Goal: Find specific page/section: Find specific page/section

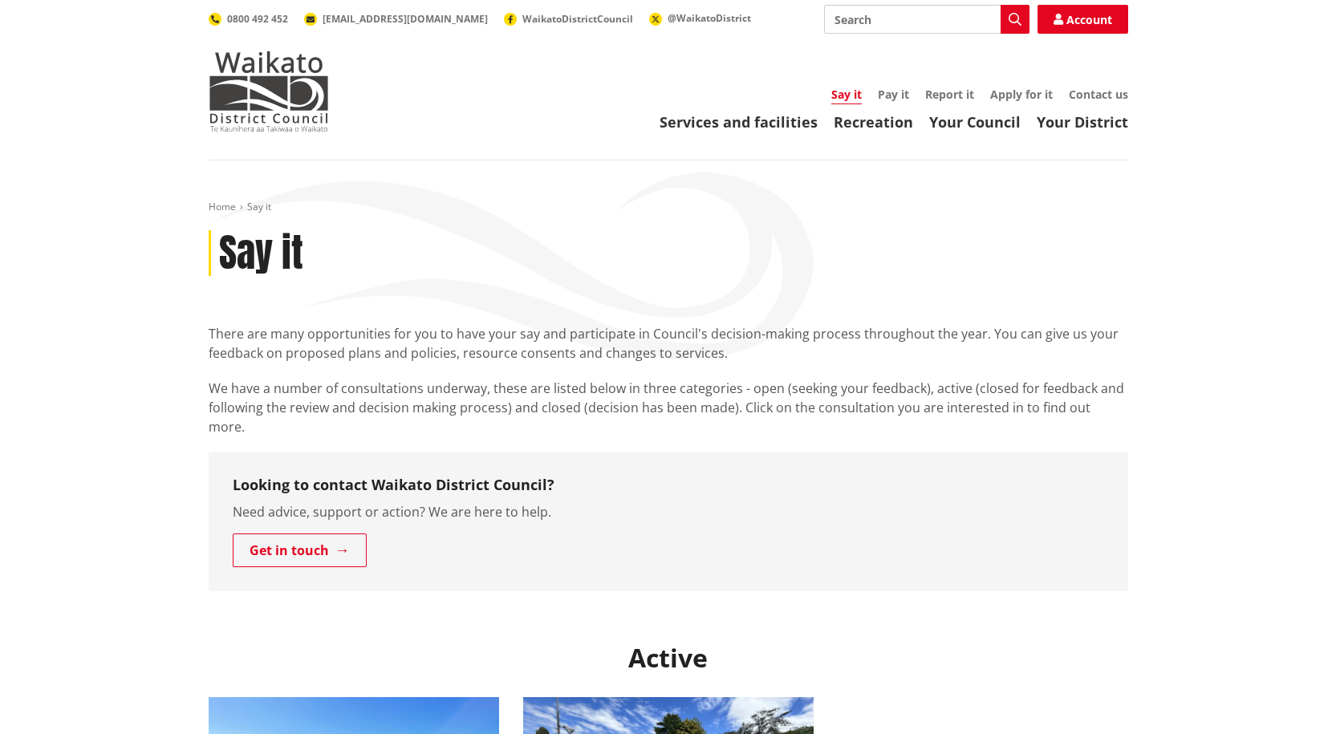
click at [953, 119] on link "Your Council" at bounding box center [974, 121] width 91 height 19
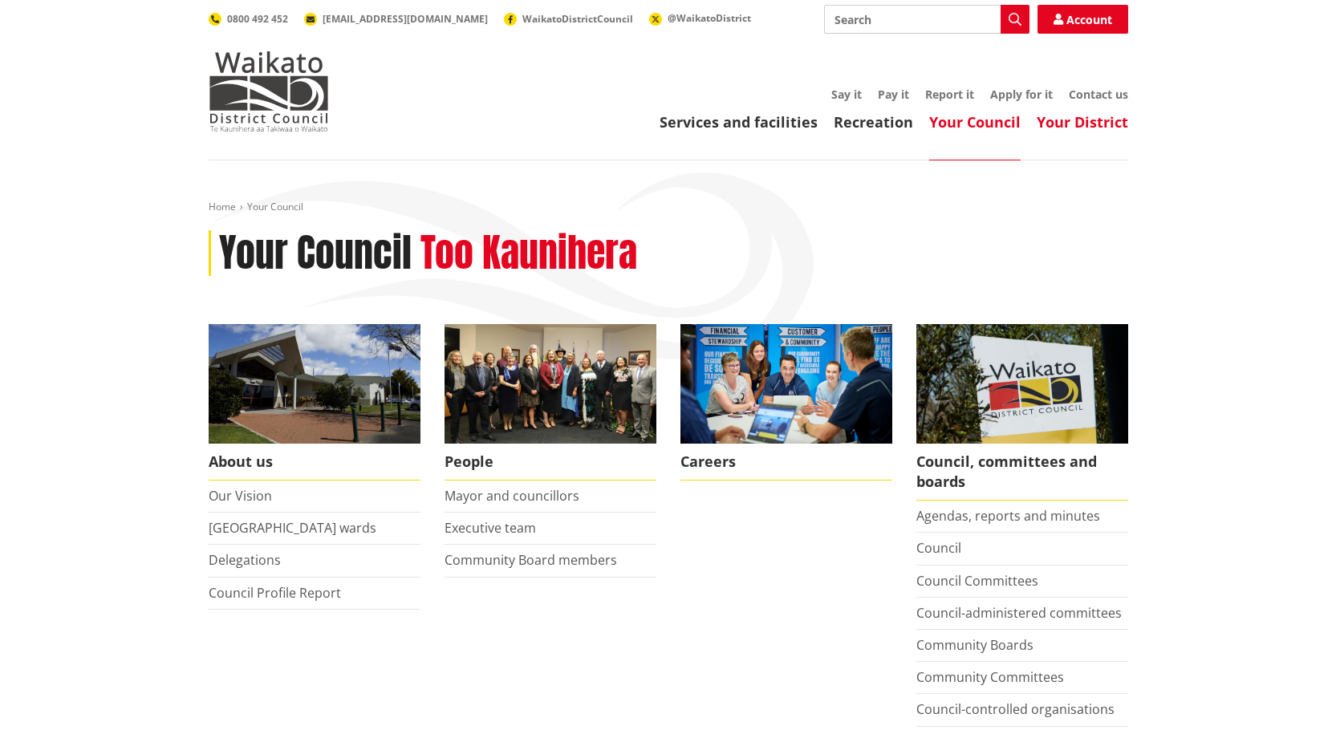
click at [1073, 120] on link "Your District" at bounding box center [1082, 121] width 91 height 19
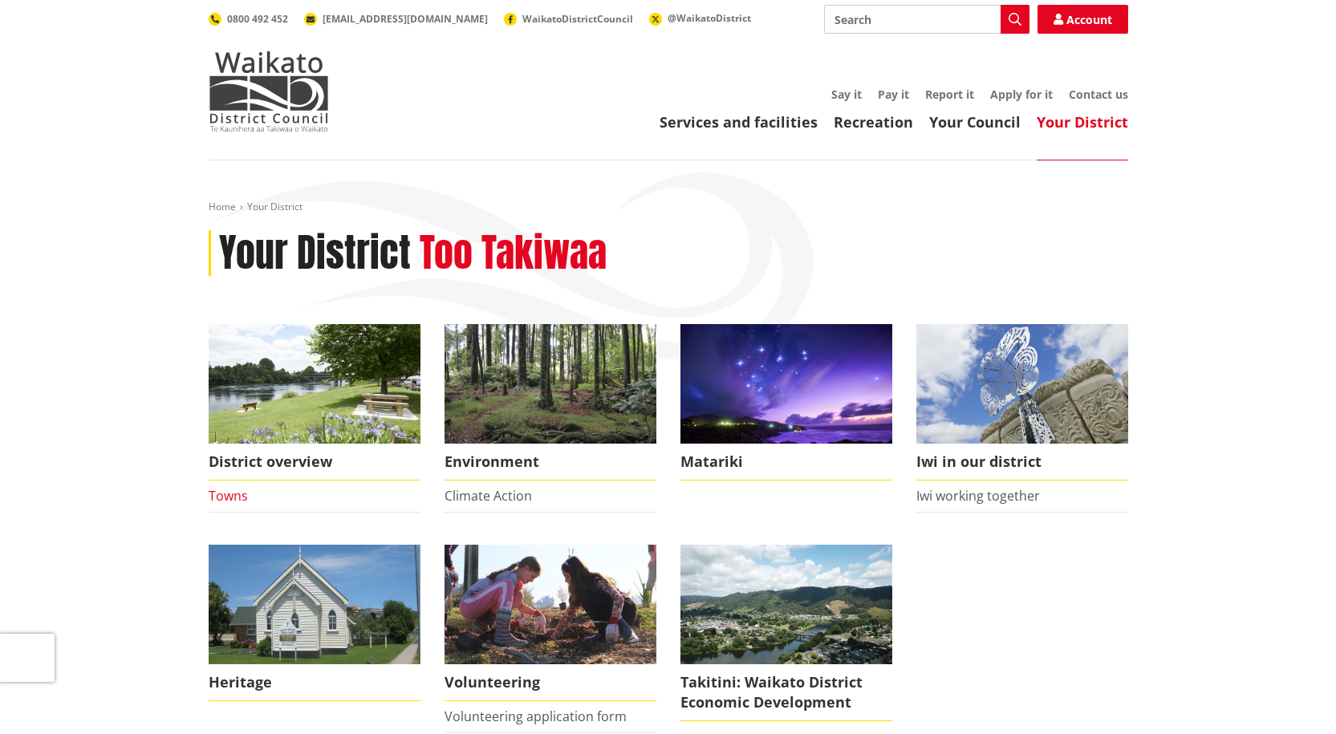
click at [238, 497] on link "Towns" at bounding box center [228, 496] width 39 height 18
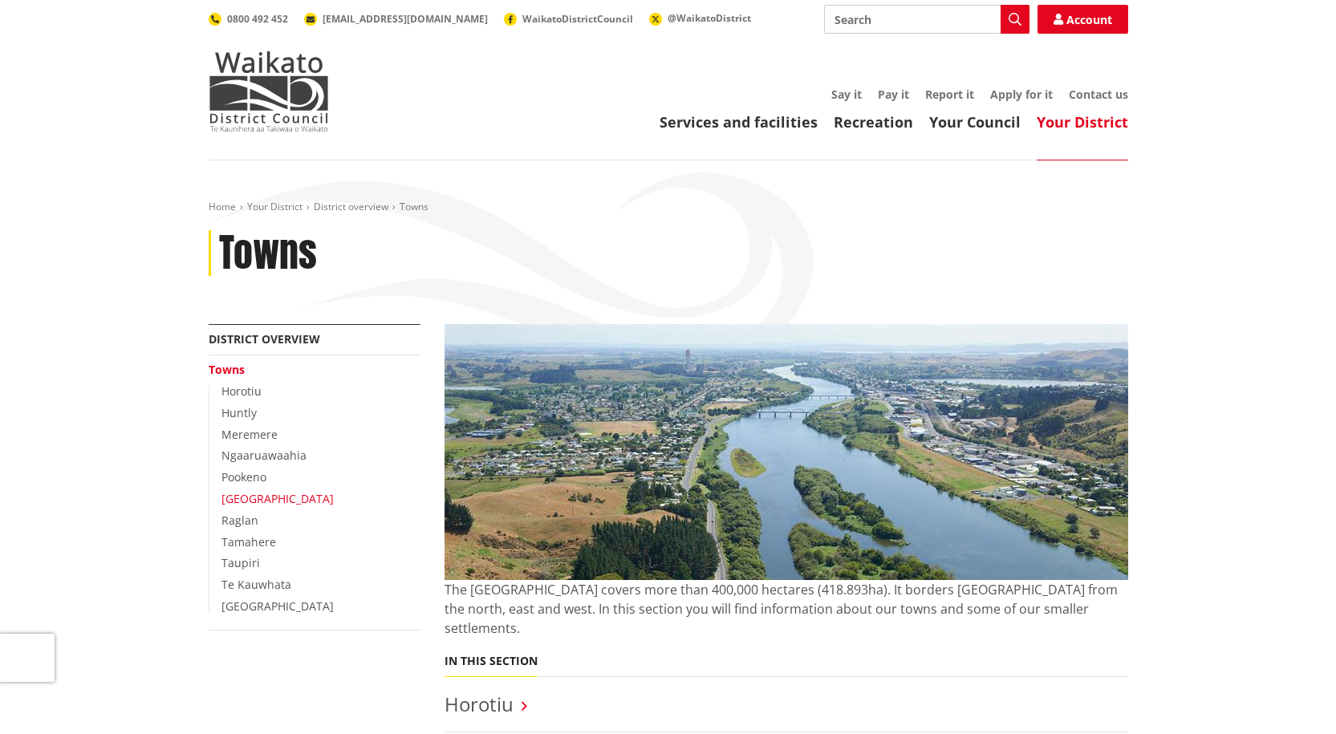
click at [252, 499] on link "Port Waikato" at bounding box center [277, 498] width 112 height 15
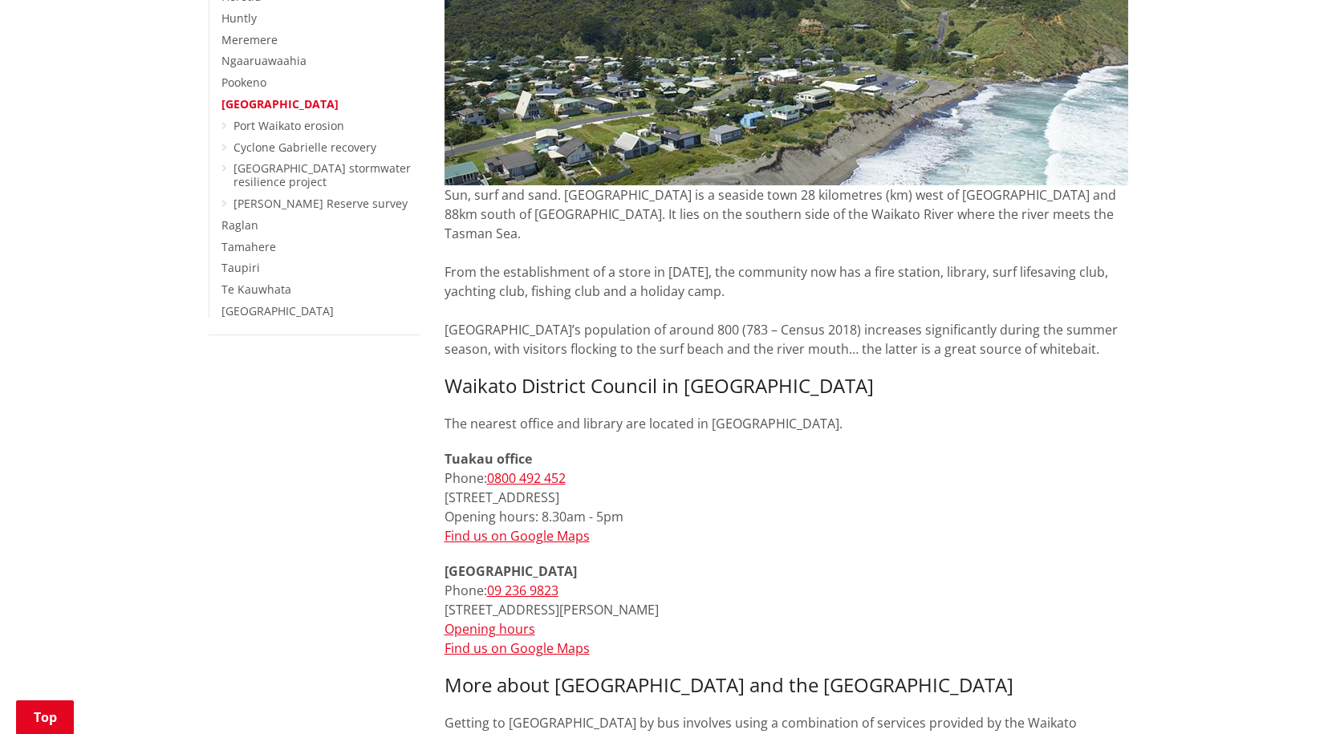
scroll to position [401, 0]
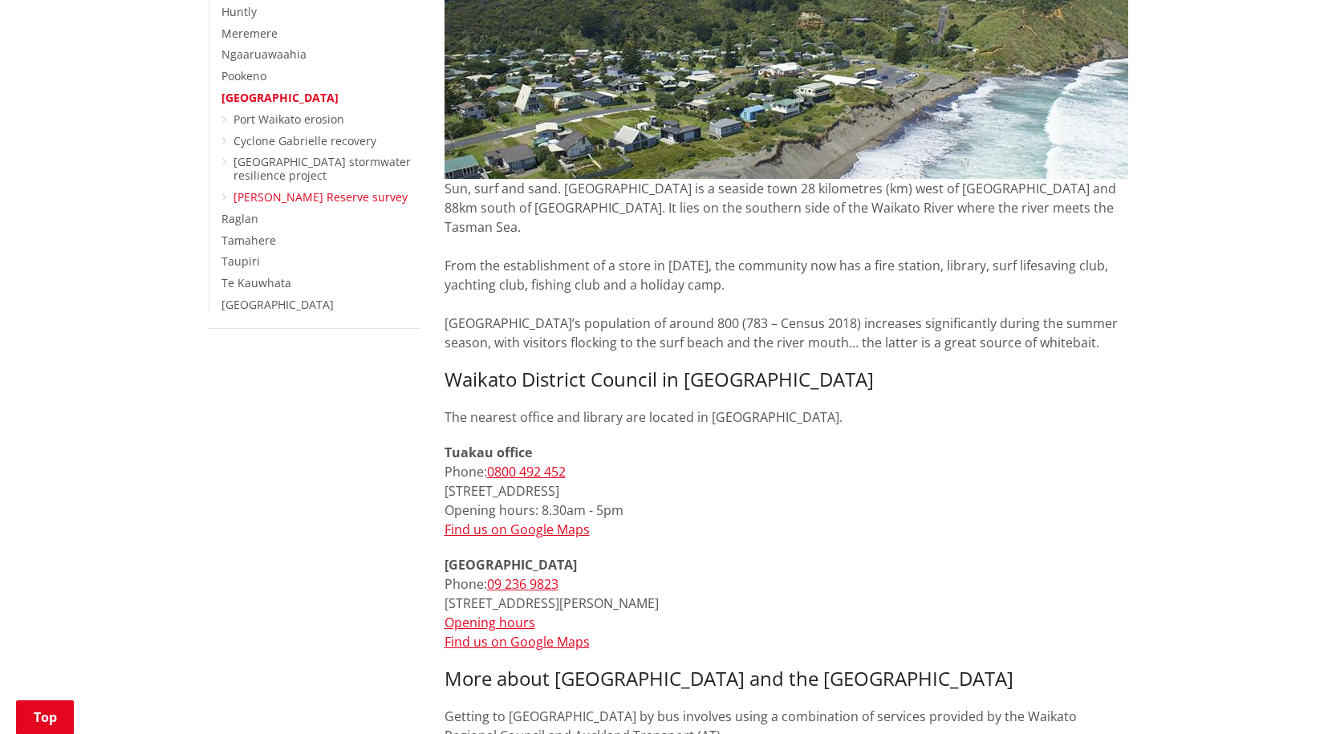
click at [281, 194] on link "Phillips Reserve survey" at bounding box center [321, 196] width 174 height 15
